Goal: Task Accomplishment & Management: Manage account settings

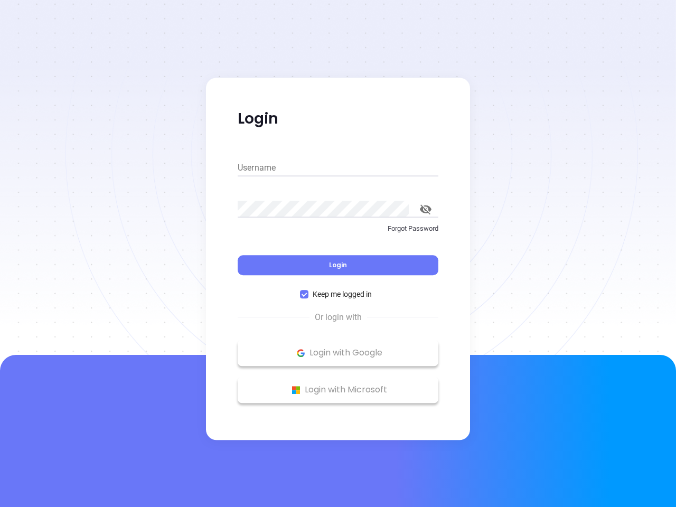
click at [338, 254] on div "Login" at bounding box center [338, 259] width 201 height 33
click at [338, 168] on input "Username" at bounding box center [338, 168] width 201 height 17
click at [426, 209] on icon "toggle password visibility" at bounding box center [426, 210] width 12 height 10
click at [338, 265] on span "Login" at bounding box center [338, 265] width 18 height 9
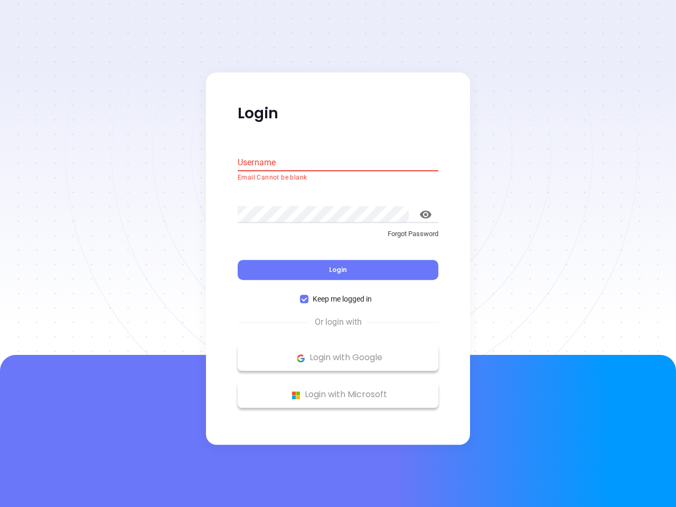
click at [338, 294] on span "Keep me logged in" at bounding box center [343, 300] width 68 height 12
click at [309, 295] on input "Keep me logged in" at bounding box center [304, 299] width 8 height 8
checkbox input "false"
click at [338, 353] on p "Login with Google" at bounding box center [338, 358] width 190 height 16
click at [338, 390] on p "Login with Microsoft" at bounding box center [338, 395] width 190 height 16
